Goal: Task Accomplishment & Management: Complete application form

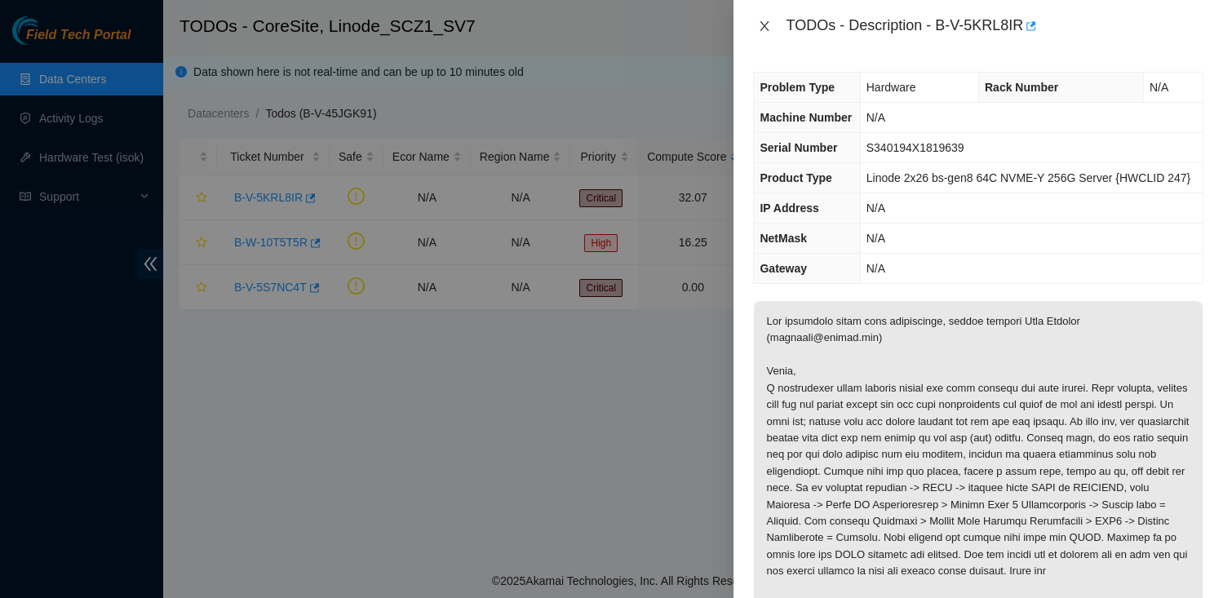
click at [769, 26] on icon "close" at bounding box center [764, 26] width 13 height 13
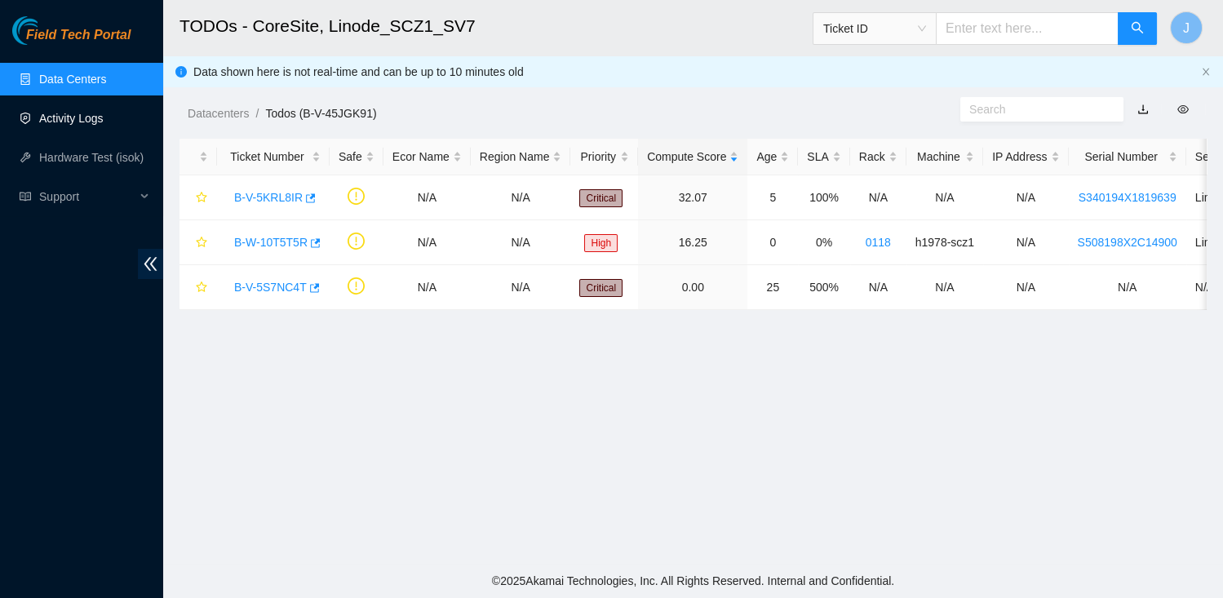
click at [69, 122] on link "Activity Logs" at bounding box center [71, 118] width 64 height 13
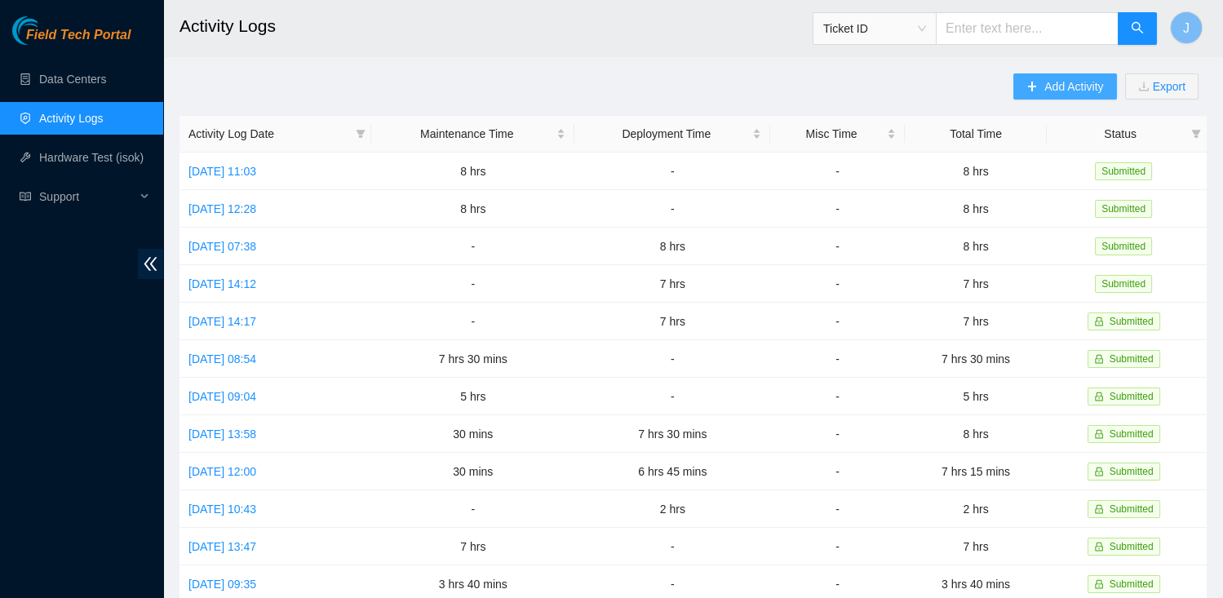
click at [1046, 86] on span "Add Activity" at bounding box center [1073, 87] width 59 height 18
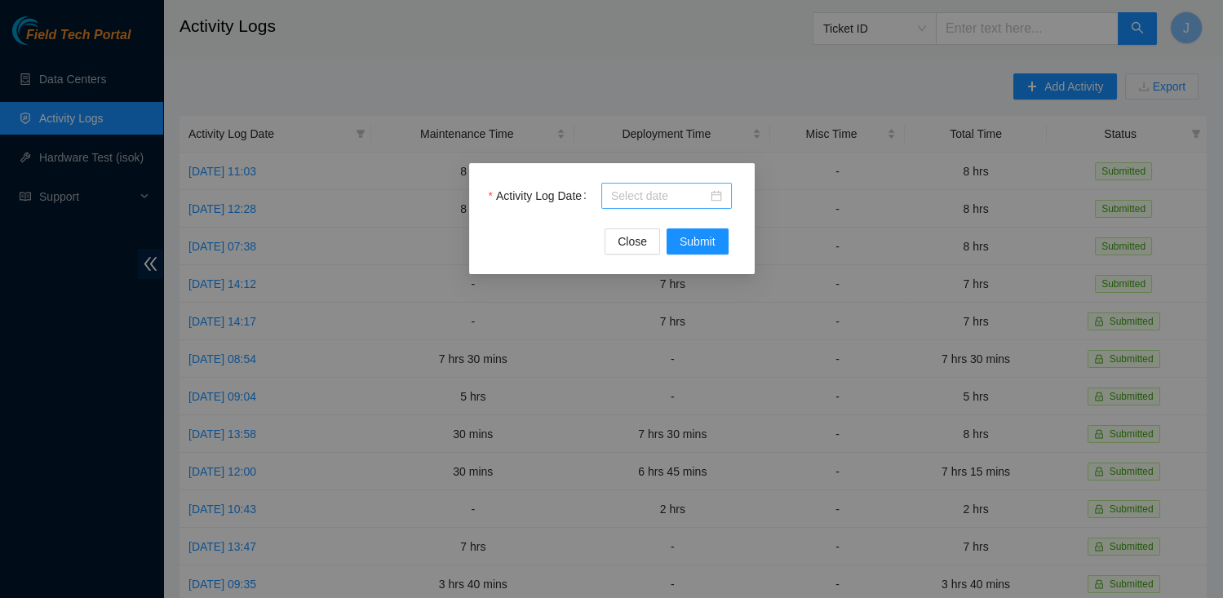
click at [704, 194] on input "Activity Log Date" at bounding box center [659, 196] width 96 height 18
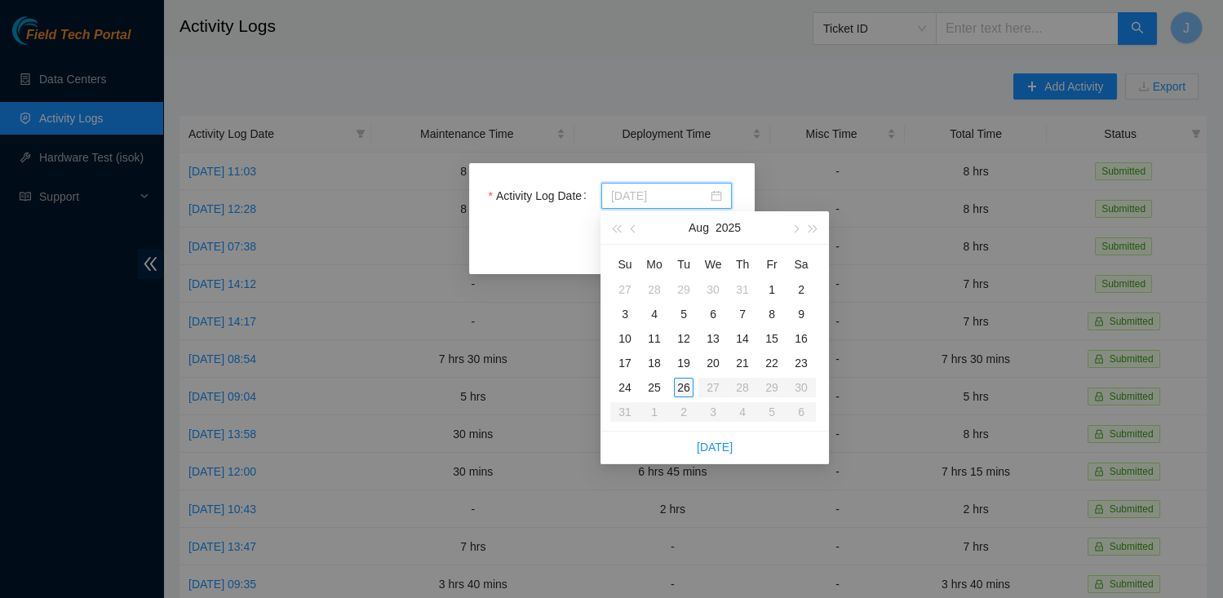
type input "[DATE]"
click at [684, 386] on div "26" at bounding box center [684, 388] width 20 height 20
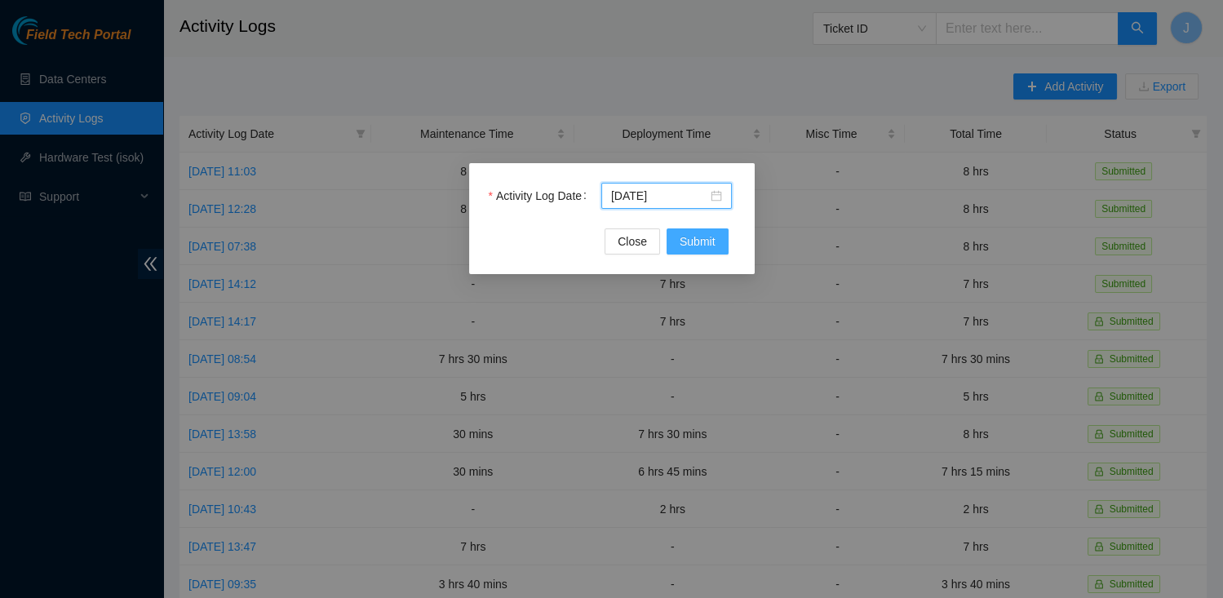
click at [693, 239] on span "Submit" at bounding box center [698, 242] width 36 height 18
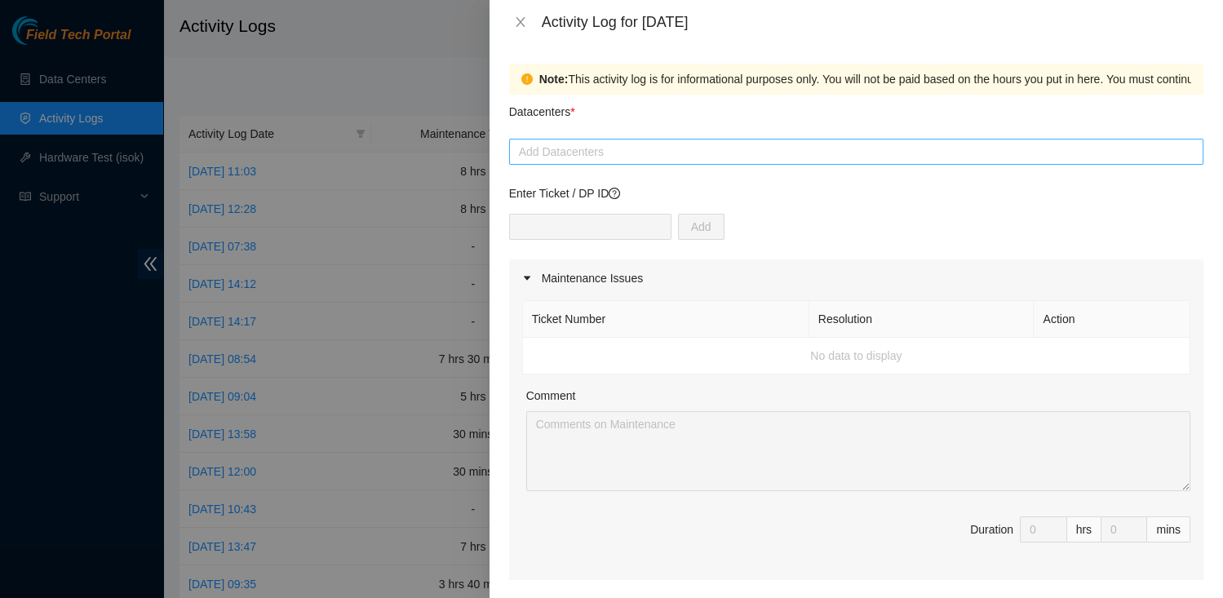
click at [622, 150] on div at bounding box center [856, 152] width 686 height 20
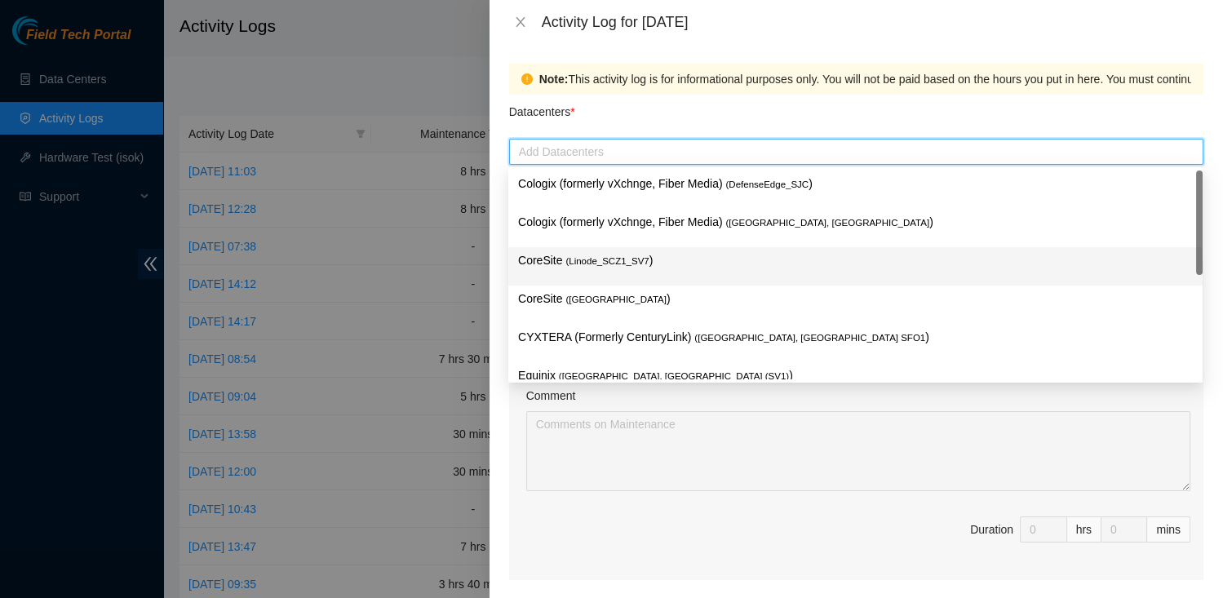
click at [630, 260] on span "( Linode_SCZ1_SV7" at bounding box center [606, 261] width 83 height 10
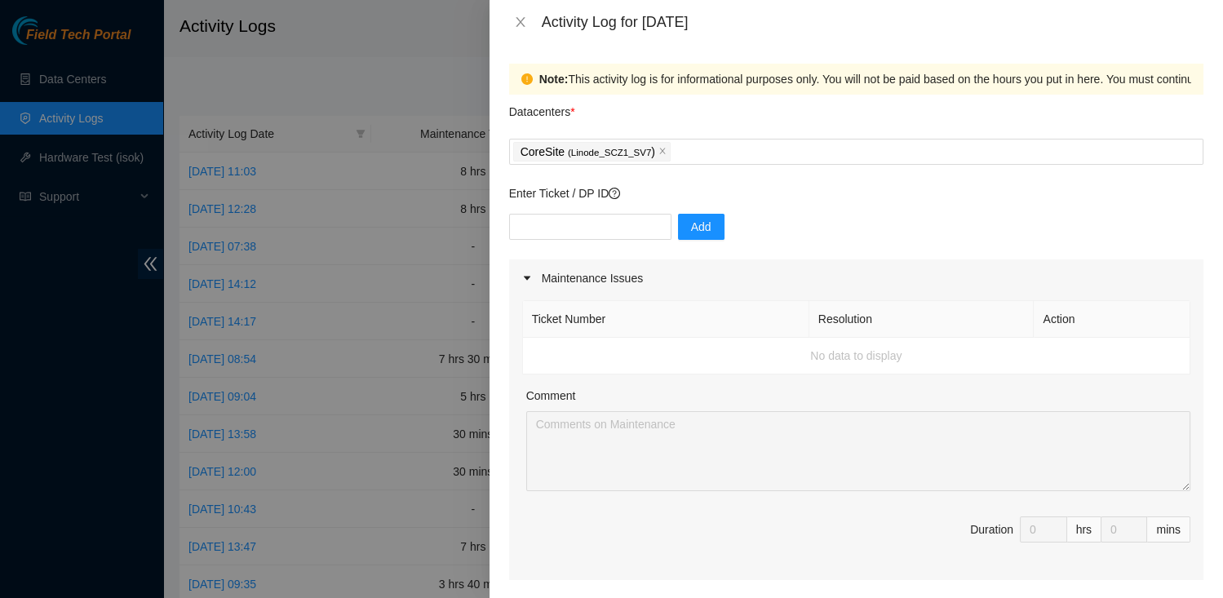
click at [750, 130] on div "Datacenters *" at bounding box center [856, 117] width 694 height 44
click at [610, 228] on input "text" at bounding box center [590, 227] width 162 height 26
click at [769, 223] on div "Add" at bounding box center [856, 237] width 694 height 46
click at [627, 215] on input "text" at bounding box center [590, 227] width 162 height 26
paste input "B-V-5KRL8IR"
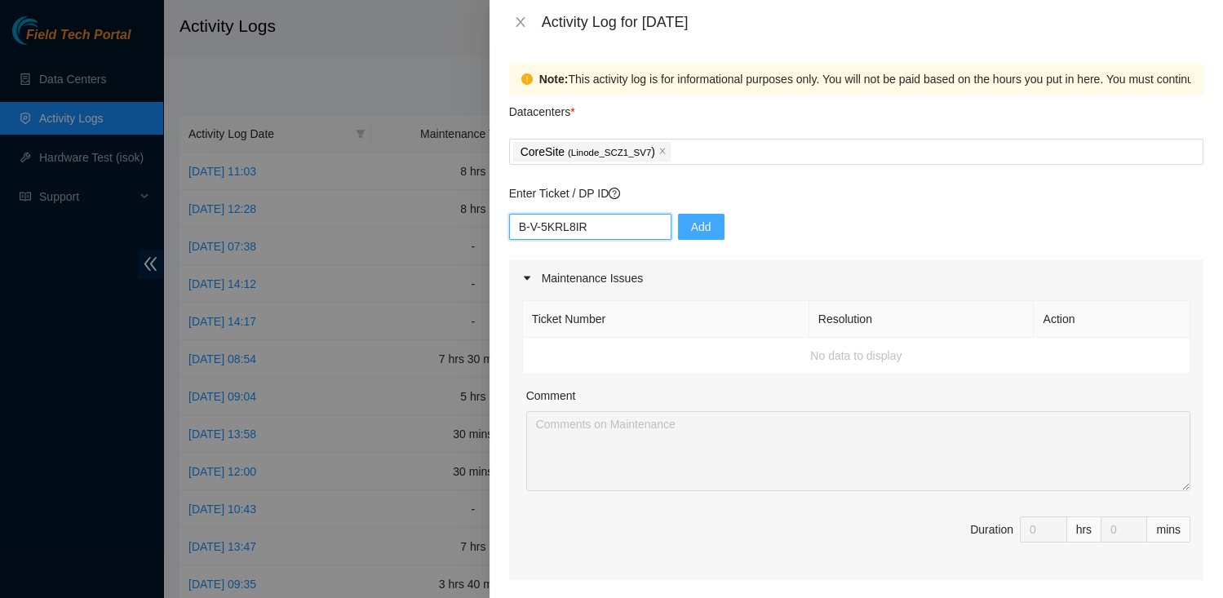
type input "B-V-5KRL8IR"
click at [688, 237] on button "Add" at bounding box center [701, 227] width 47 height 26
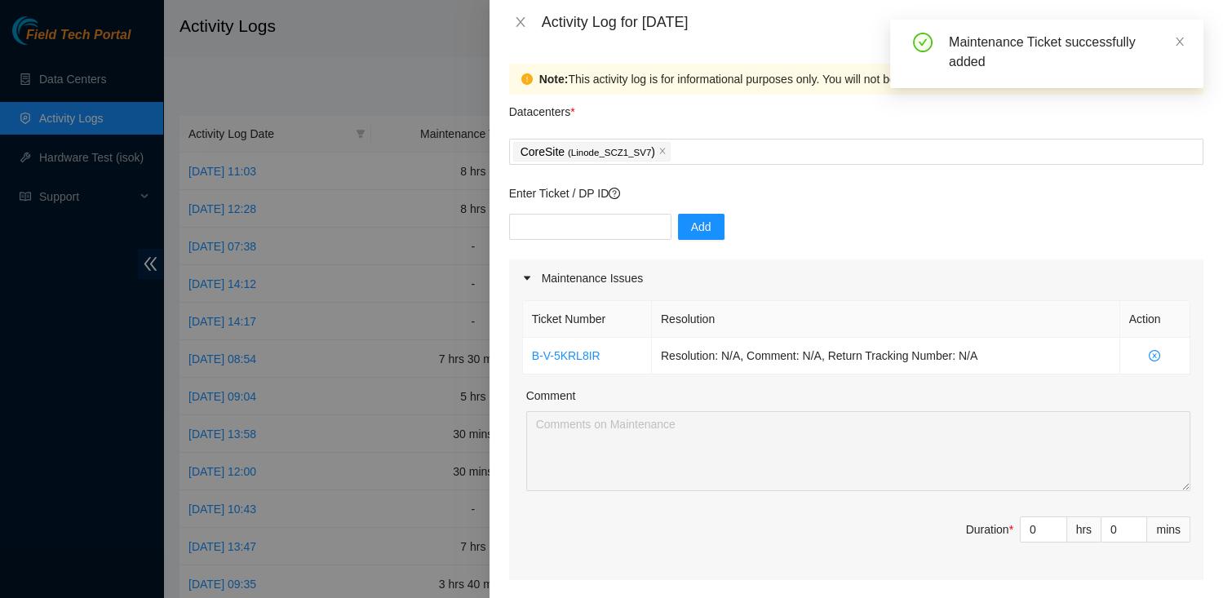
click at [387, 50] on div at bounding box center [611, 299] width 1223 height 598
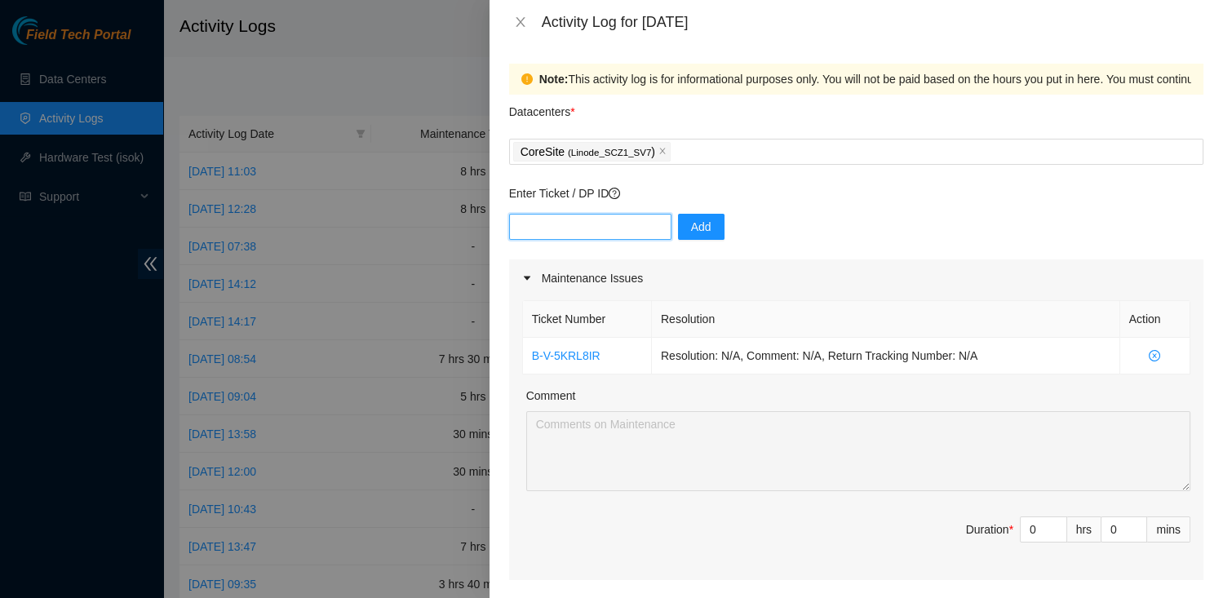
click at [583, 226] on input "text" at bounding box center [590, 227] width 162 height 26
paste input "B-W-10T5T5R"
type input "B-W-10T5T5R"
click at [691, 220] on span "Add" at bounding box center [701, 227] width 20 height 18
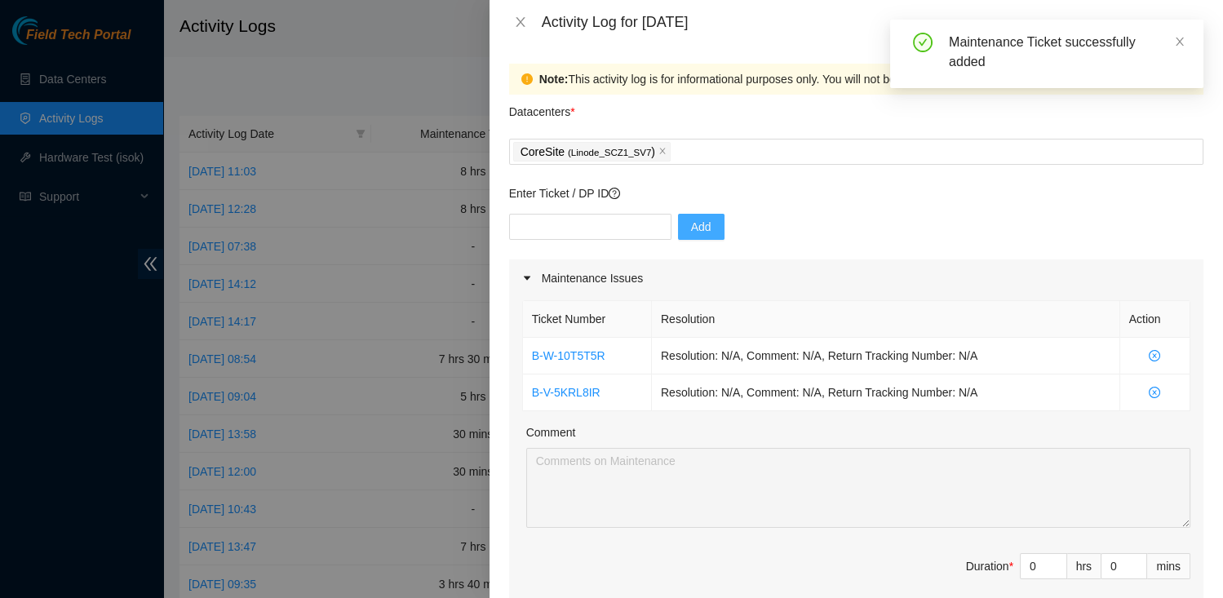
click at [725, 437] on div "Comment" at bounding box center [858, 436] width 664 height 24
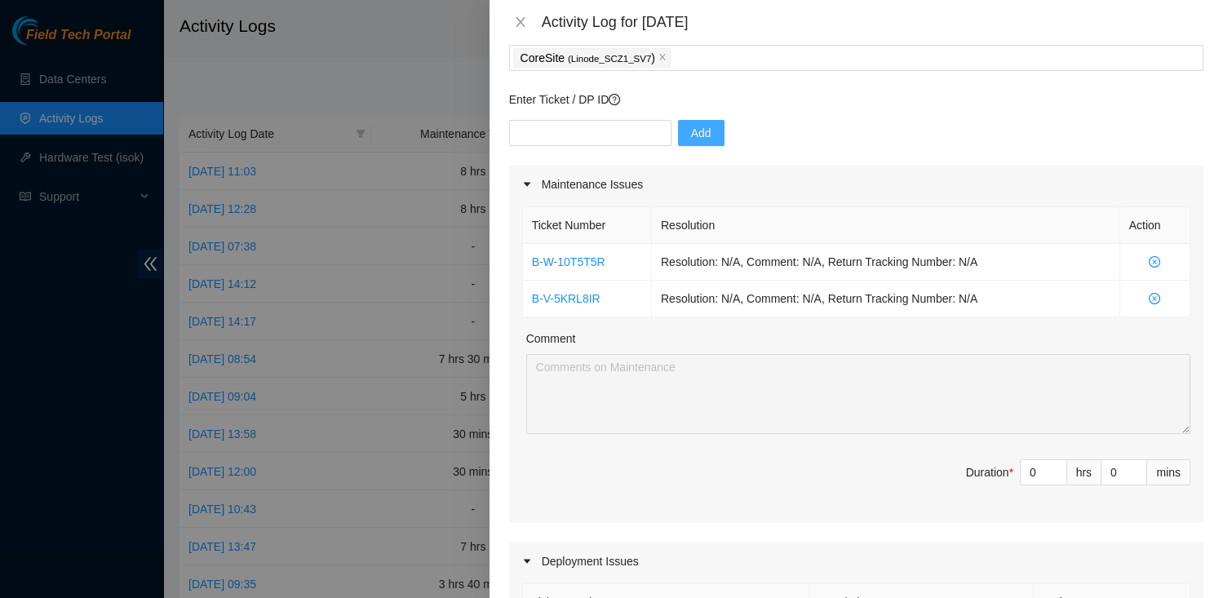
scroll to position [113, 0]
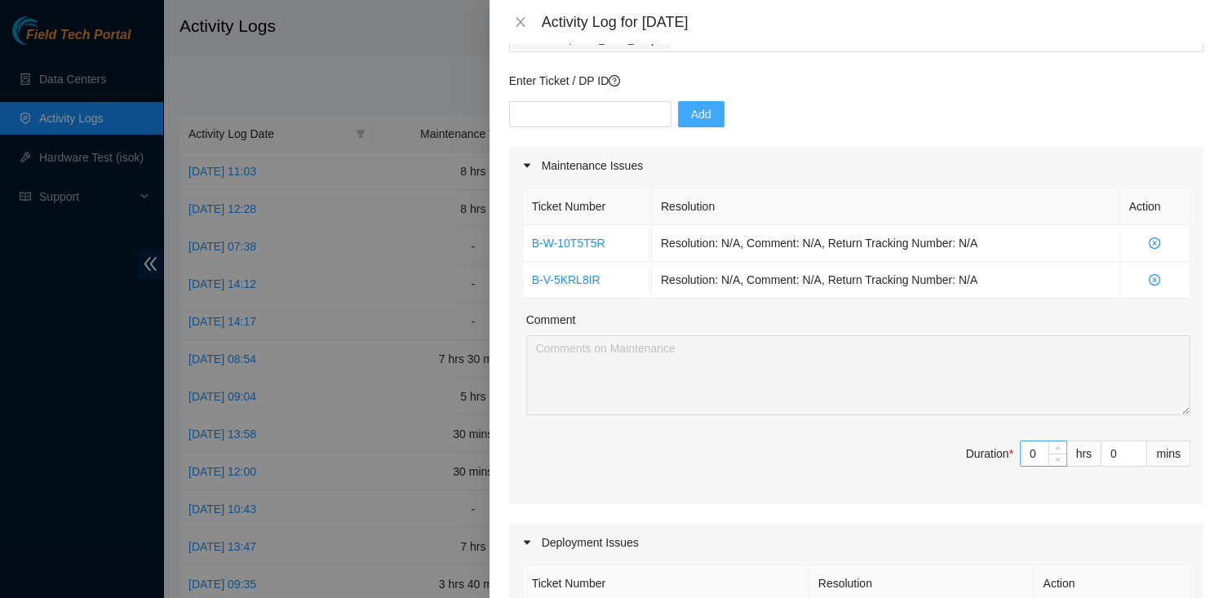
click at [1037, 450] on input "0" at bounding box center [1044, 453] width 46 height 24
type input "7"
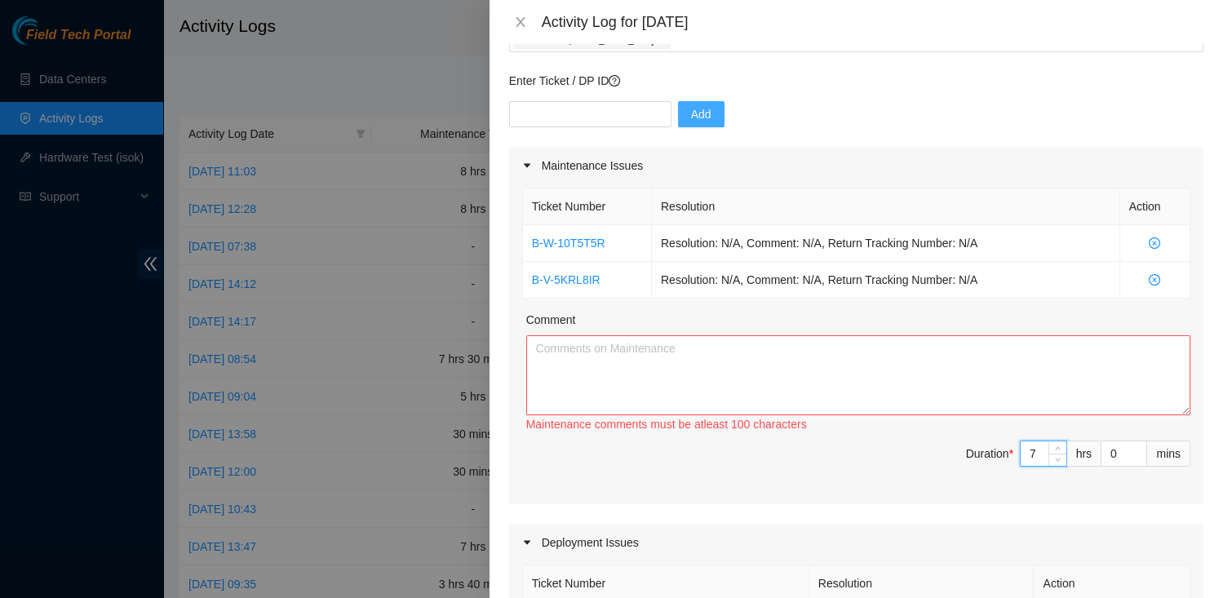
type input "7"
click at [771, 335] on textarea "Comment" at bounding box center [858, 375] width 664 height 80
drag, startPoint x: 624, startPoint y: 242, endPoint x: 565, endPoint y: 237, distance: 59.0
click at [565, 237] on td "B-W-10T5T5R" at bounding box center [587, 243] width 129 height 37
click at [608, 276] on td "B-V-5KRL8IR" at bounding box center [587, 280] width 129 height 37
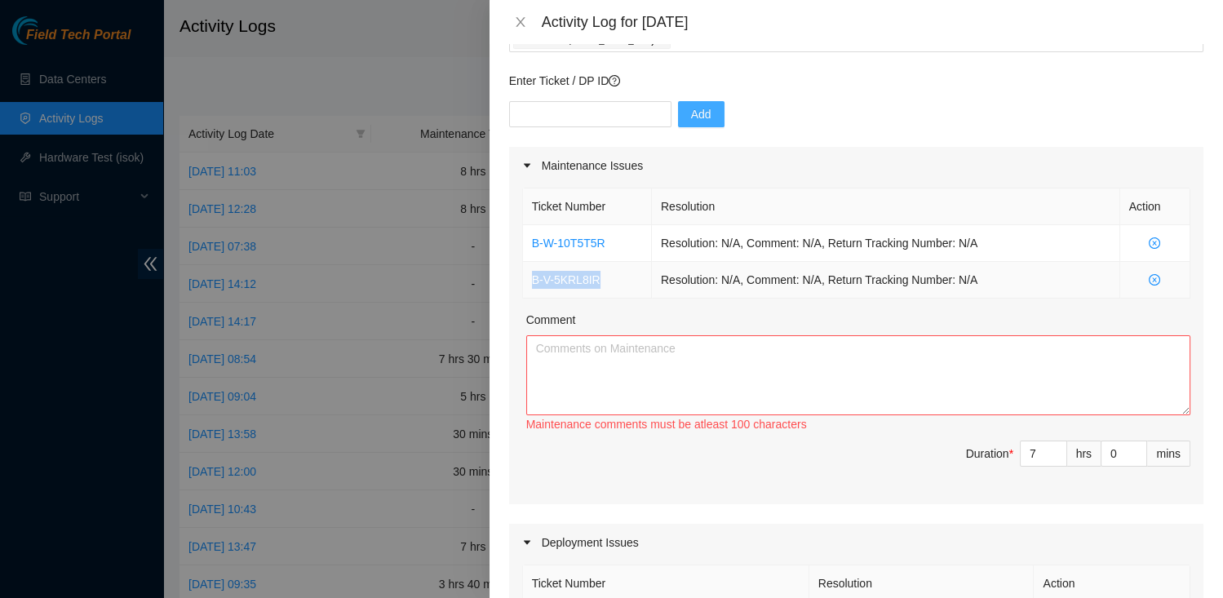
drag, startPoint x: 614, startPoint y: 277, endPoint x: 526, endPoint y: 273, distance: 87.5
click at [526, 273] on td "B-V-5KRL8IR" at bounding box center [587, 280] width 129 height 37
copy link "B-V-5KRL8IR"
click at [570, 344] on textarea "Comment" at bounding box center [858, 375] width 664 height 80
paste textarea "B-V-5KRL8IR"
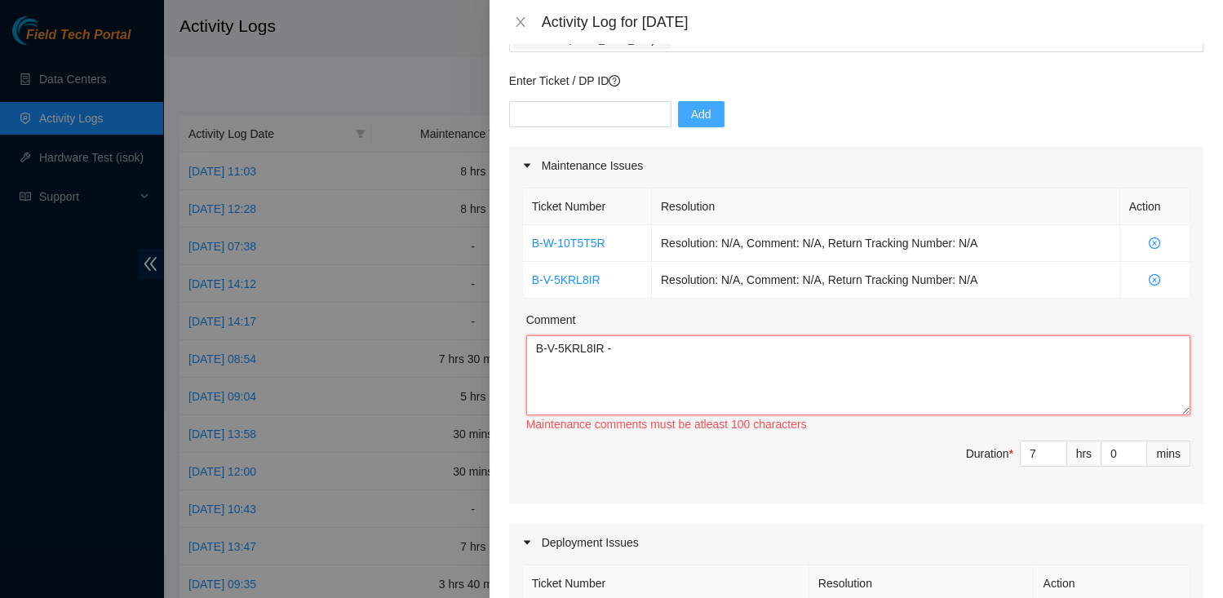
paste textarea "**********"
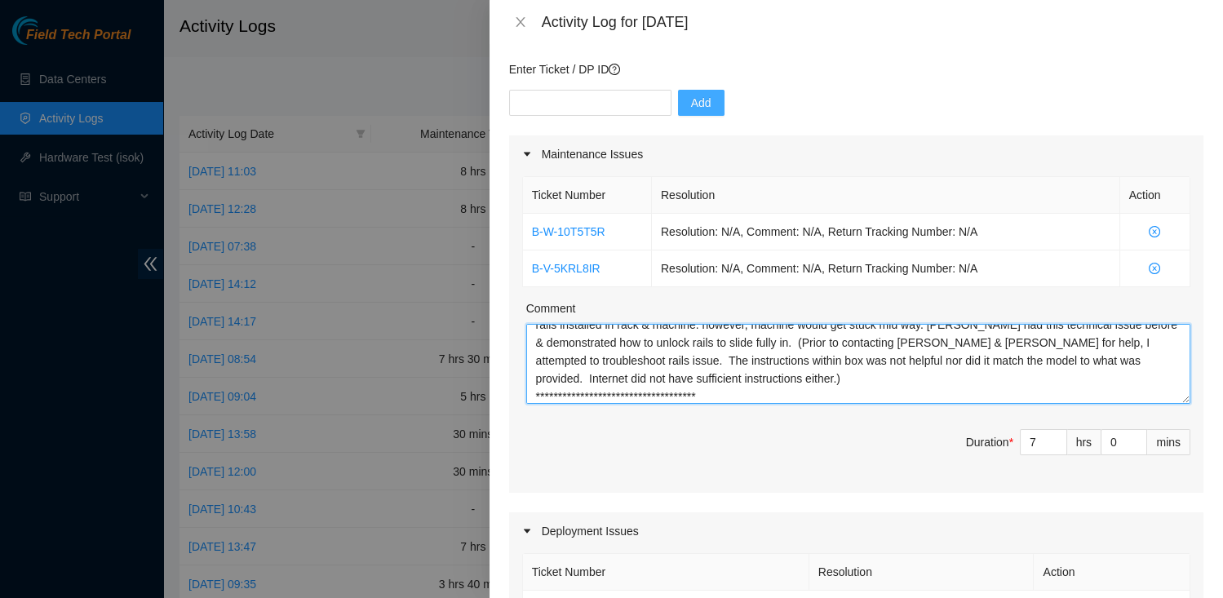
scroll to position [84, 0]
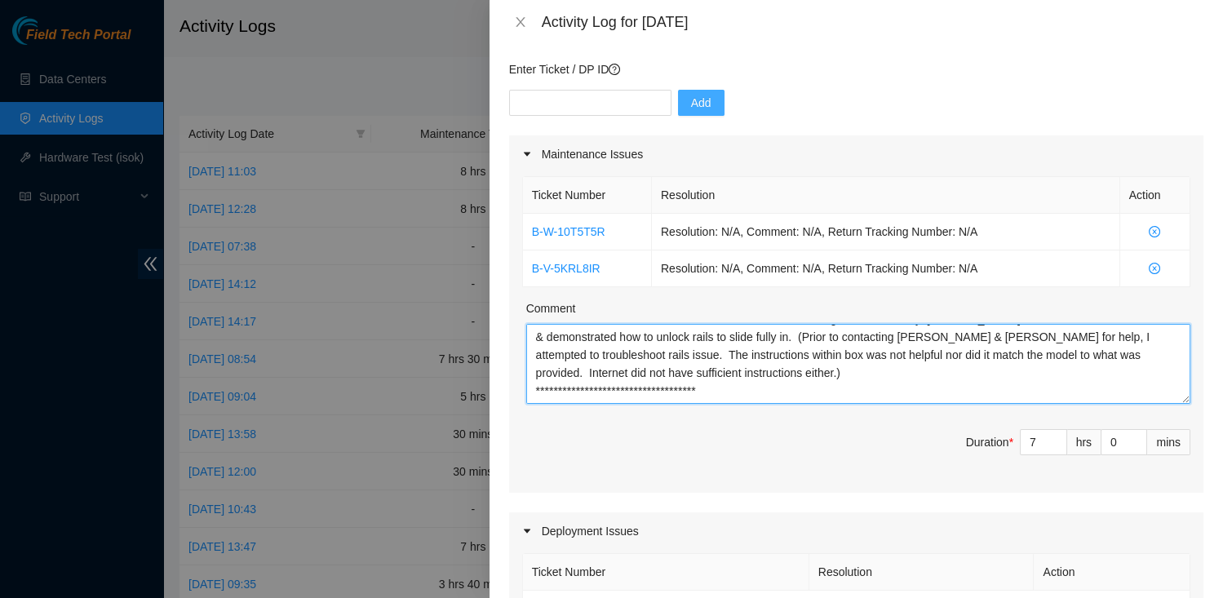
paste textarea "B-W-10T5T5R"
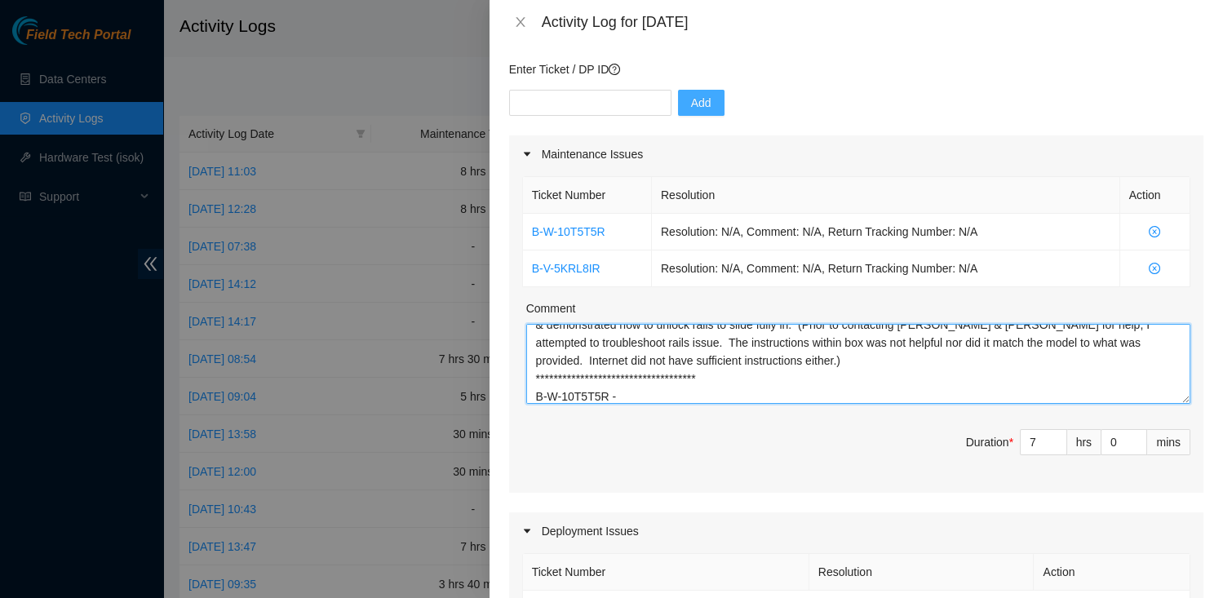
paste textarea "Located rack & server. Front label did not match sn. Also noticed front power l…"
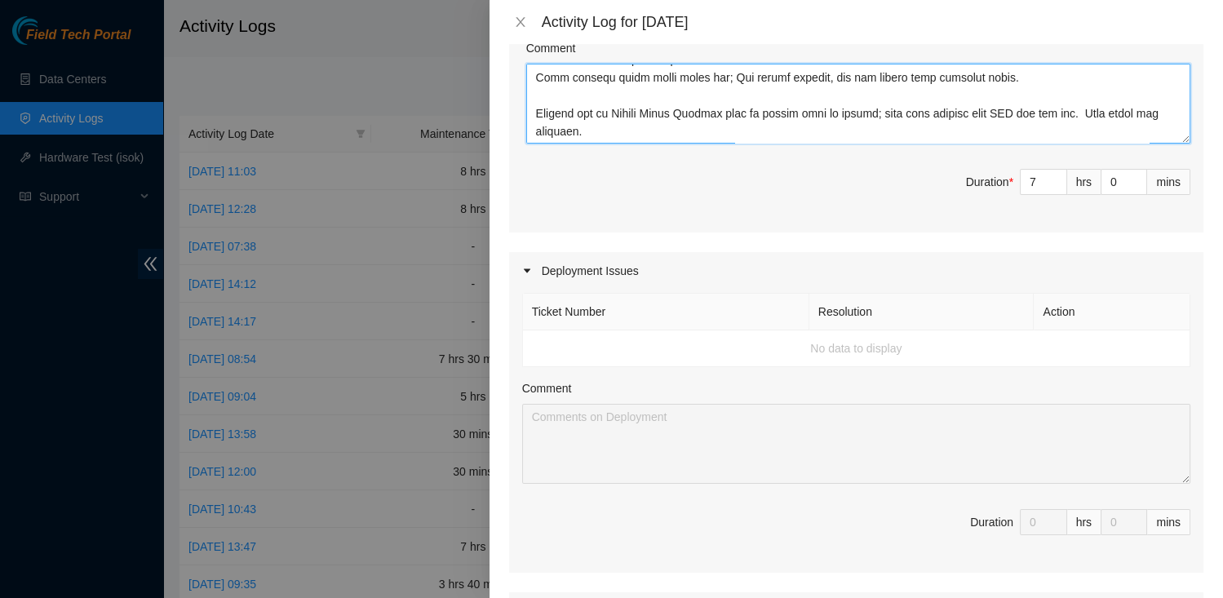
scroll to position [779, 0]
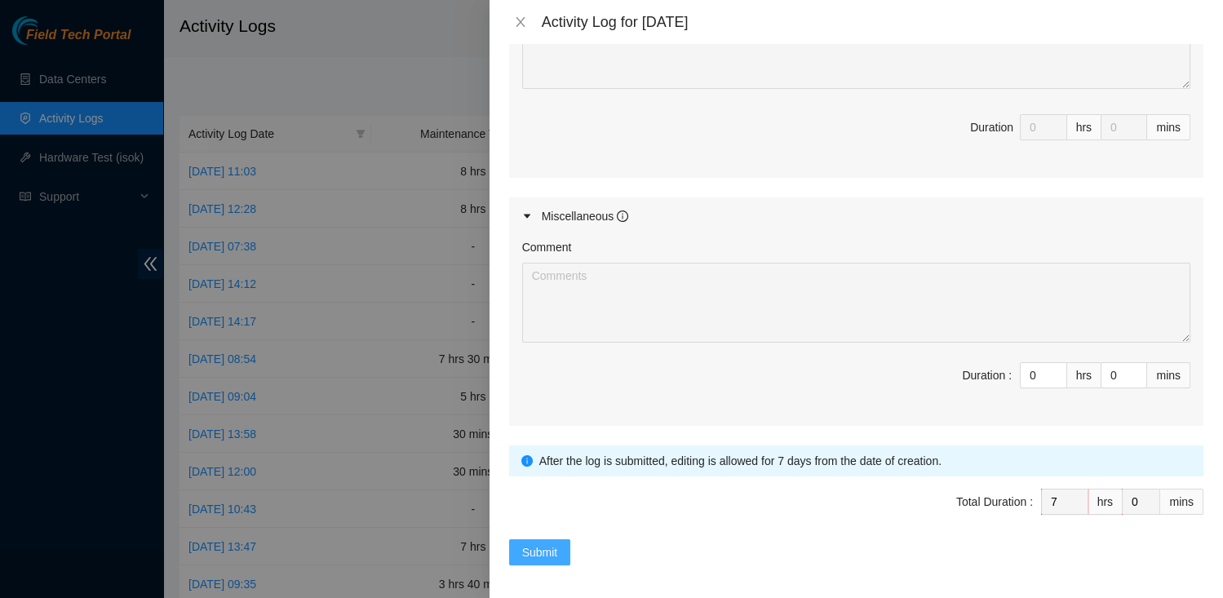
type textarea "**********"
click at [556, 543] on span "Submit" at bounding box center [540, 552] width 36 height 18
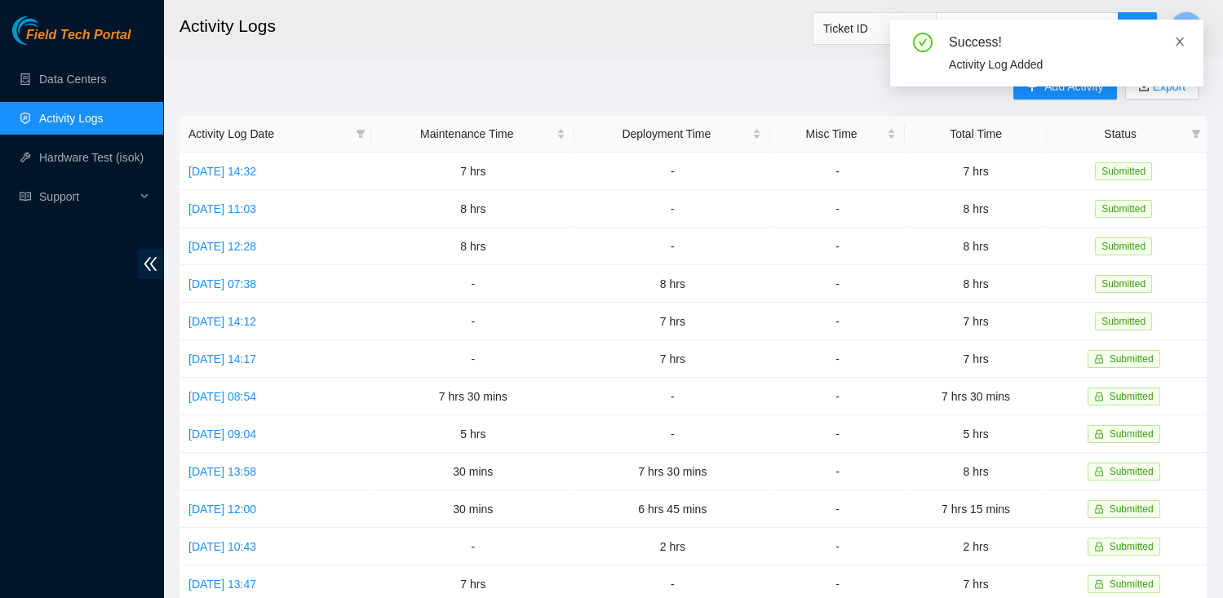
click at [1178, 36] on icon "close" at bounding box center [1179, 41] width 11 height 11
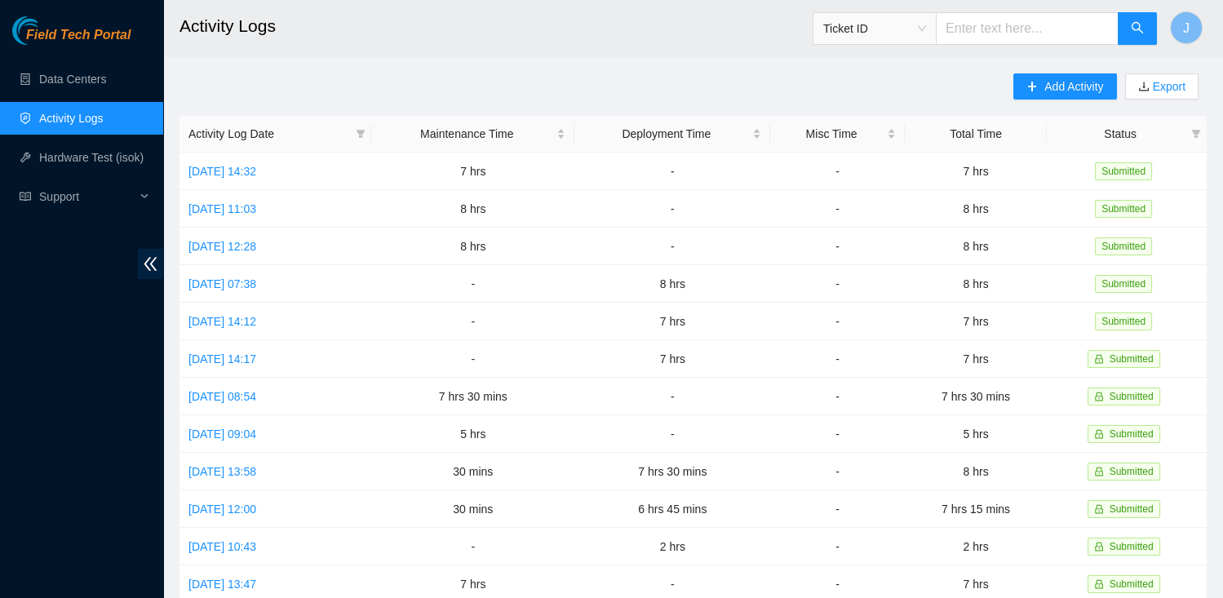
click at [653, 53] on header "Activity Logs Ticket ID J" at bounding box center [774, 28] width 1223 height 56
click at [751, 60] on main "Activity Logs Ticket ID J Add Activity Export Activity Log Date Maintenance Tim…" at bounding box center [693, 486] width 1060 height 972
